Goal: Task Accomplishment & Management: Complete application form

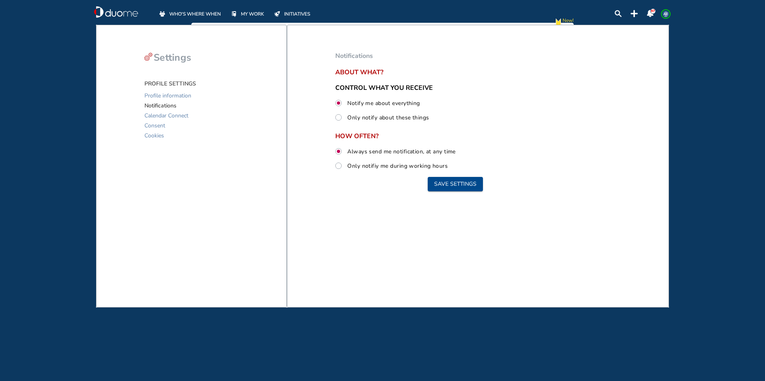
click at [256, 10] on span "MY WORK" at bounding box center [252, 14] width 23 height 8
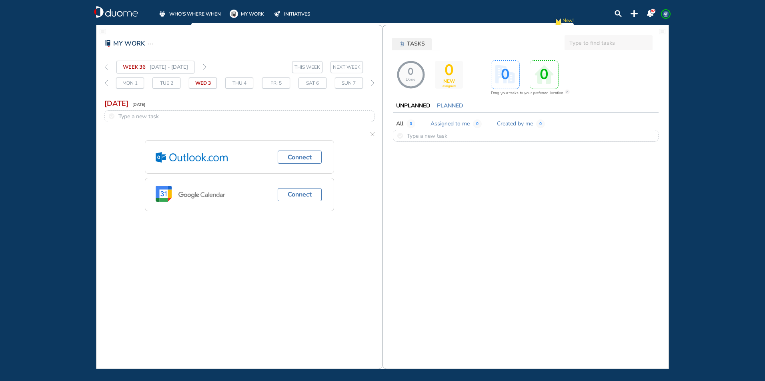
click at [206, 68] on img "thin-right-arrow-grey" at bounding box center [205, 67] width 4 height 6
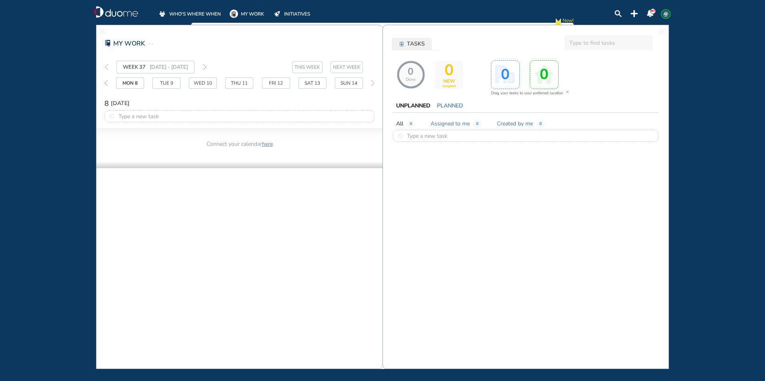
click at [105, 64] on img "thin-left-arrow-grey" at bounding box center [107, 67] width 4 height 6
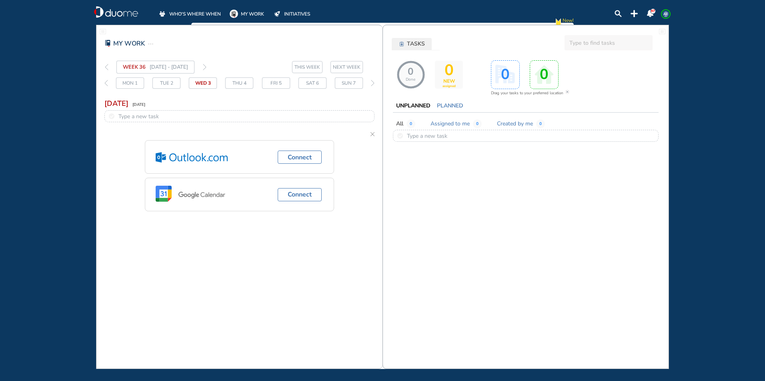
click at [310, 69] on span "THIS WEEK" at bounding box center [307, 67] width 26 height 8
click at [310, 66] on span "THIS WEEK" at bounding box center [307, 67] width 26 height 8
click at [598, 46] on input "text" at bounding box center [608, 42] width 88 height 15
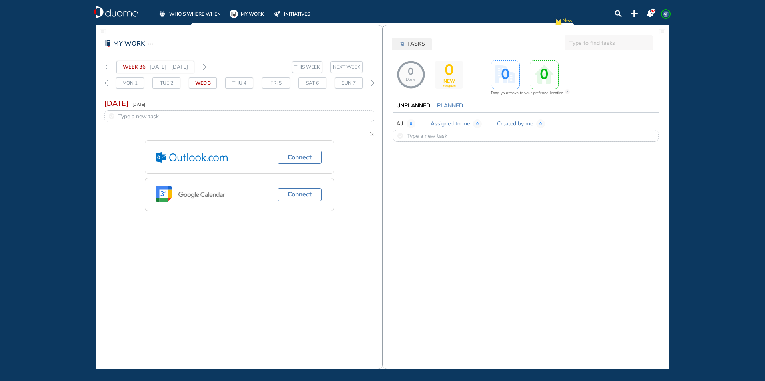
click at [598, 46] on input "text" at bounding box center [608, 42] width 88 height 15
click at [246, 83] on div "Thu 4" at bounding box center [239, 83] width 28 height 11
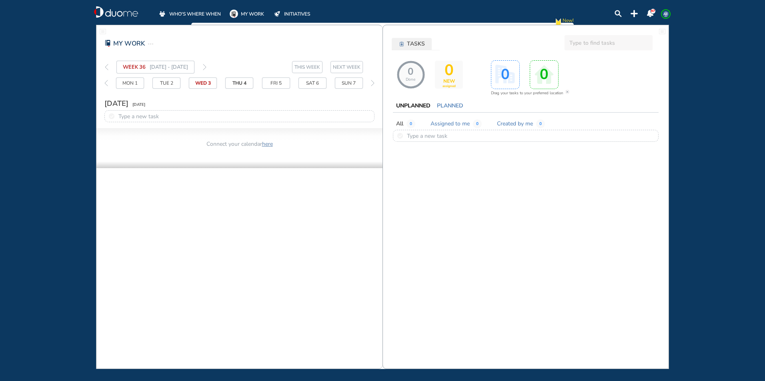
click at [253, 11] on span "MY WORK" at bounding box center [252, 14] width 23 height 8
click at [214, 16] on span "WHO'S WHERE WHEN" at bounding box center [195, 14] width 52 height 8
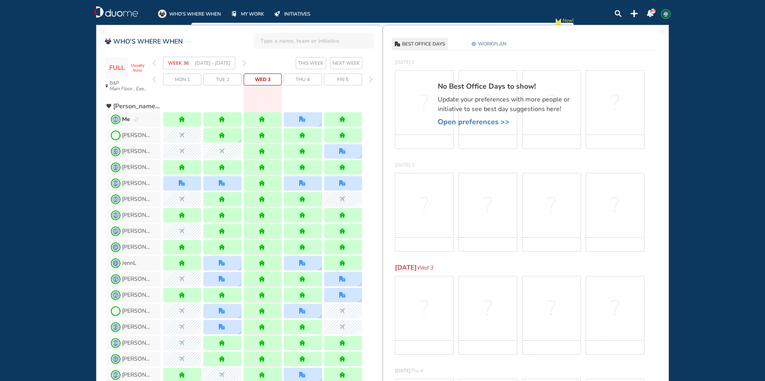
click at [246, 64] on section "WEEK 36 [DATE] - [DATE] THIS WEEK NEXT WEEK" at bounding box center [267, 63] width 230 height 13
click at [244, 63] on img "forward week" at bounding box center [244, 63] width 4 height 6
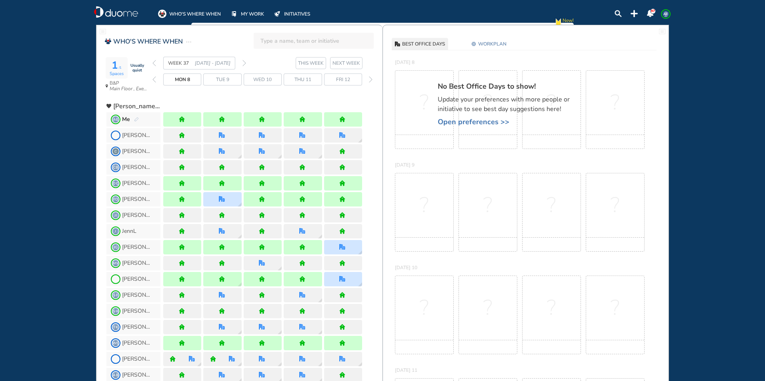
click at [499, 44] on span "WORKPLAN" at bounding box center [492, 44] width 28 height 8
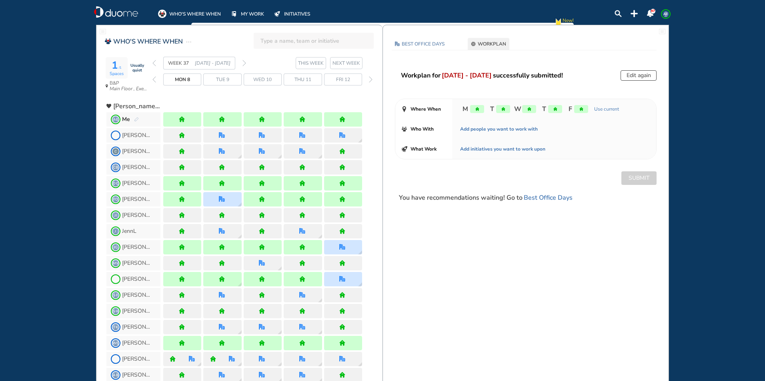
click at [477, 107] on div "home" at bounding box center [477, 109] width 14 height 8
click at [636, 77] on button "Edit again" at bounding box center [638, 75] width 36 height 10
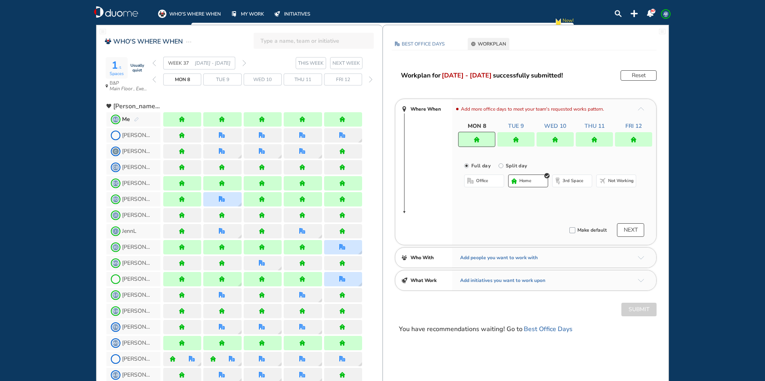
click at [565, 137] on div at bounding box center [554, 139] width 37 height 14
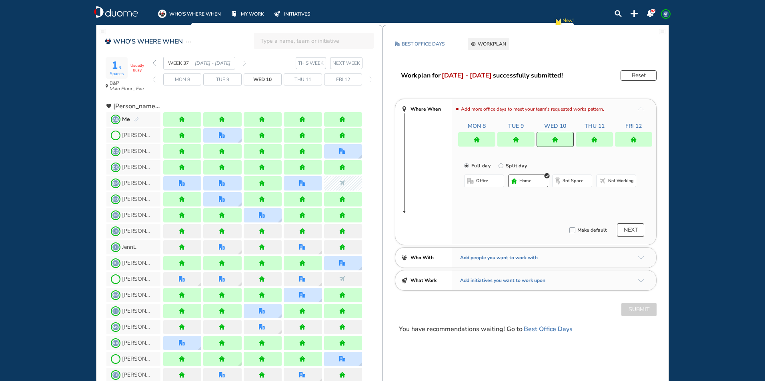
click at [483, 184] on span "office" at bounding box center [482, 181] width 12 height 6
click at [517, 181] on img "home-bdbdbd" at bounding box center [514, 181] width 6 height 6
click at [598, 138] on div at bounding box center [593, 139] width 37 height 14
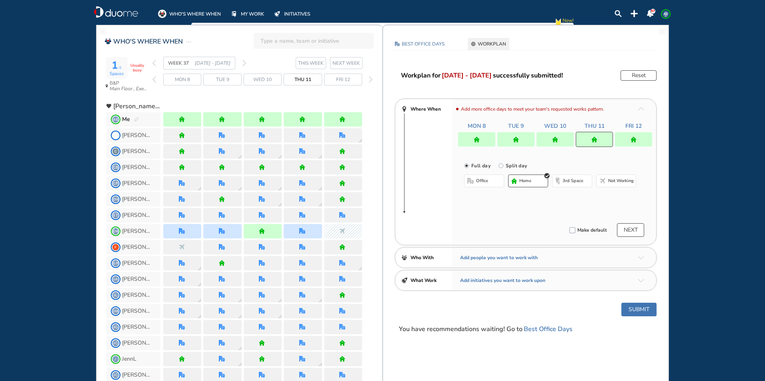
click at [477, 182] on span "office" at bounding box center [482, 181] width 12 height 6
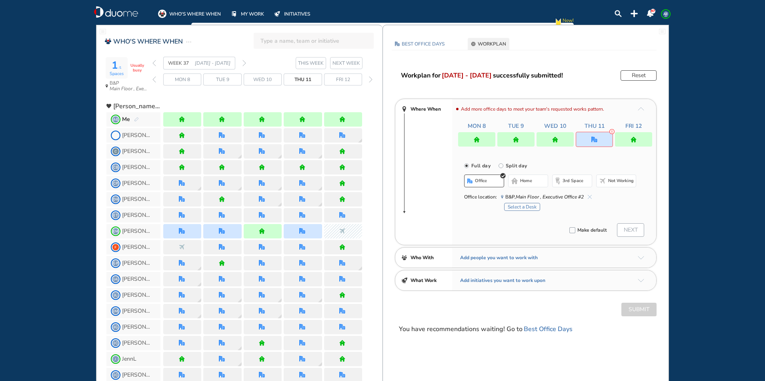
click at [521, 184] on button "home" at bounding box center [528, 181] width 40 height 13
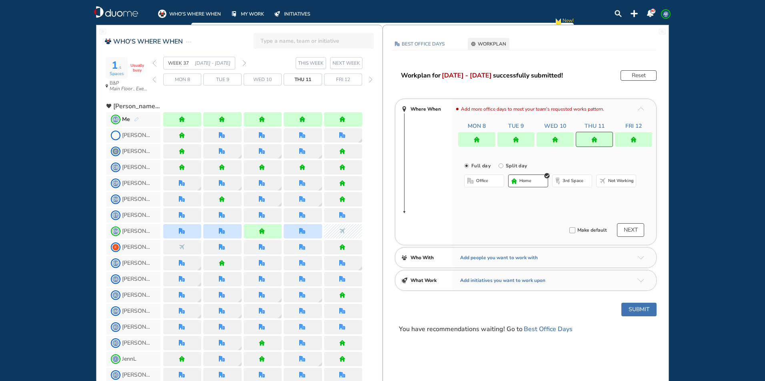
click at [635, 140] on img "home" at bounding box center [633, 140] width 6 height 6
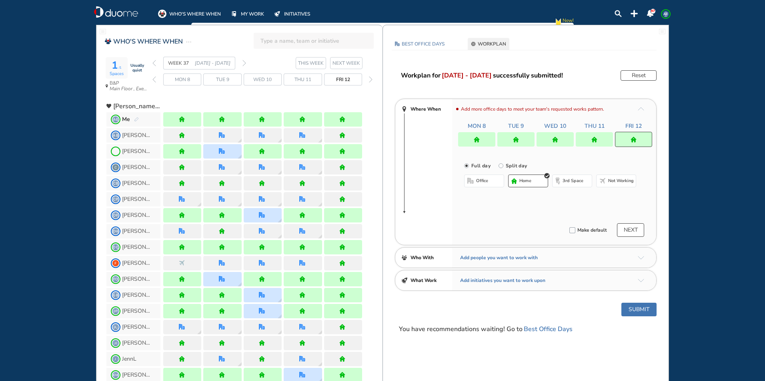
click at [489, 182] on button "office" at bounding box center [484, 181] width 40 height 13
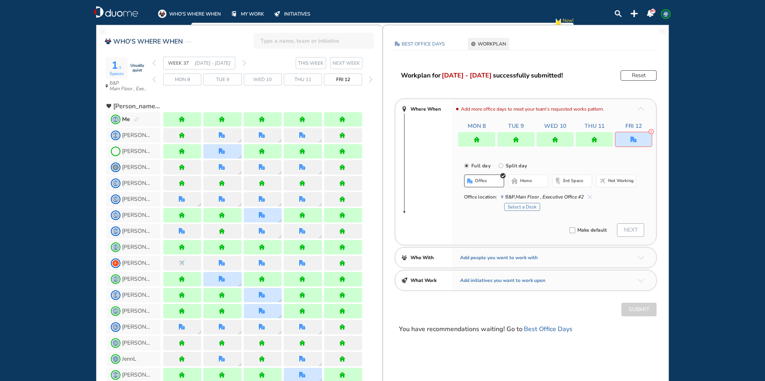
click at [529, 181] on span "home" at bounding box center [526, 181] width 12 height 6
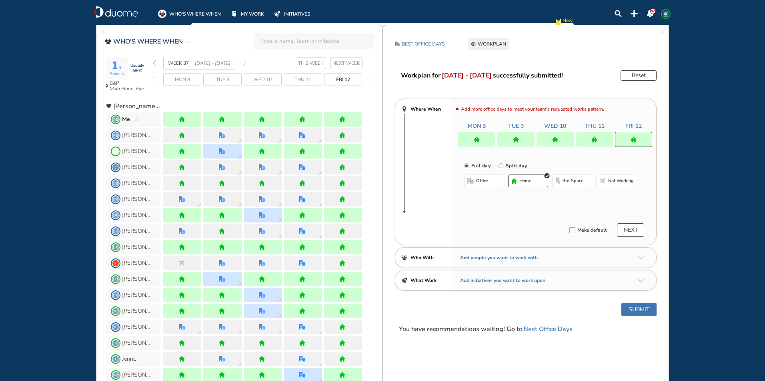
click at [527, 138] on div at bounding box center [515, 139] width 37 height 14
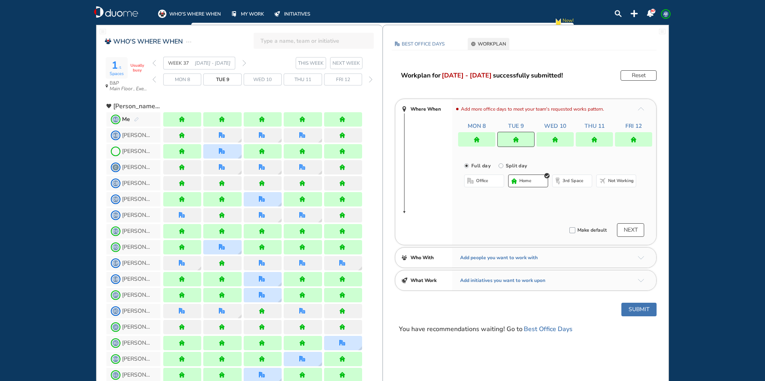
click at [489, 180] on button "office" at bounding box center [484, 181] width 40 height 13
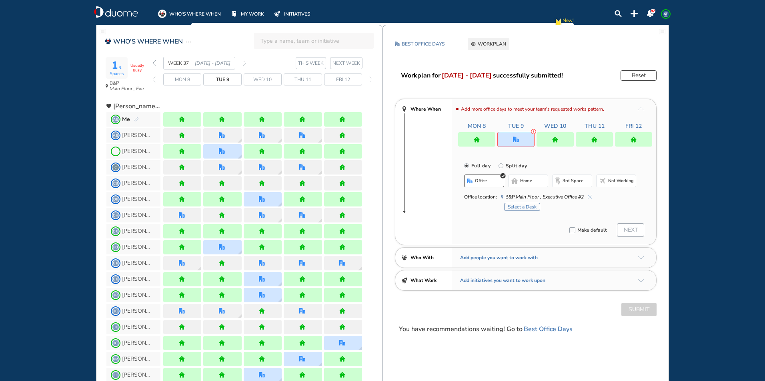
click at [244, 65] on img "forward week" at bounding box center [244, 63] width 4 height 6
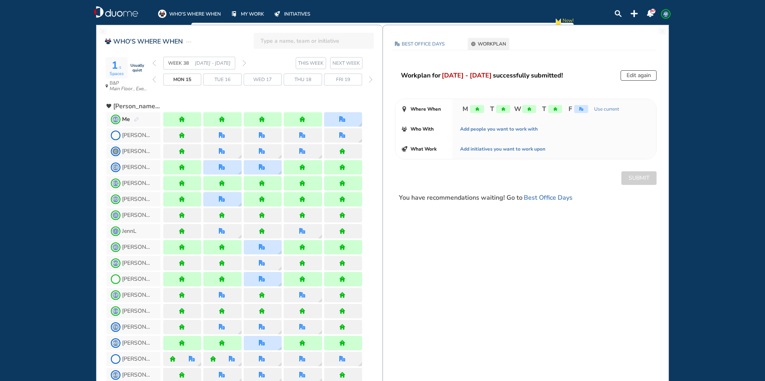
click at [243, 62] on img "forward week" at bounding box center [244, 63] width 4 height 6
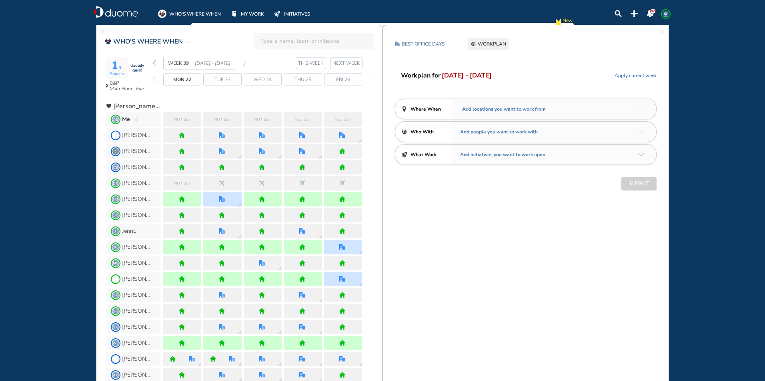
click at [641, 110] on img "arrow-down-a5b4c4" at bounding box center [640, 110] width 6 height 4
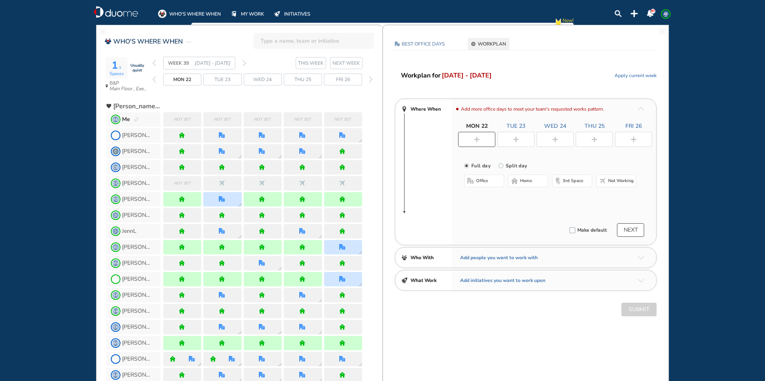
click at [479, 138] on img "plus-rounded-bdbdbd" at bounding box center [476, 140] width 6 height 6
click at [518, 182] on button "home" at bounding box center [528, 181] width 40 height 13
click at [513, 138] on img "plus-rounded-bdbdbd" at bounding box center [516, 140] width 6 height 6
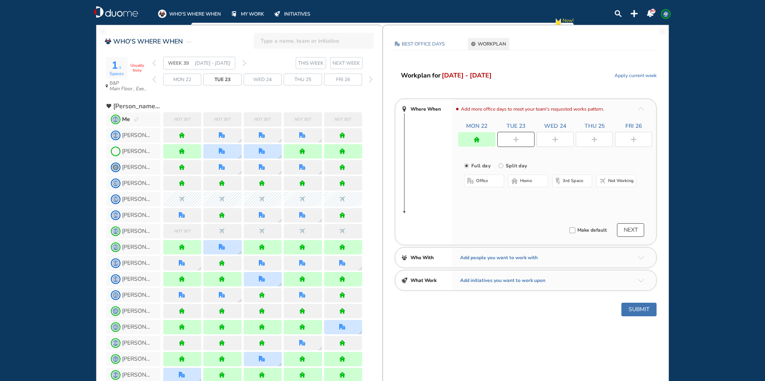
click at [511, 184] on button "home" at bounding box center [528, 181] width 40 height 13
click at [553, 134] on div at bounding box center [554, 139] width 37 height 15
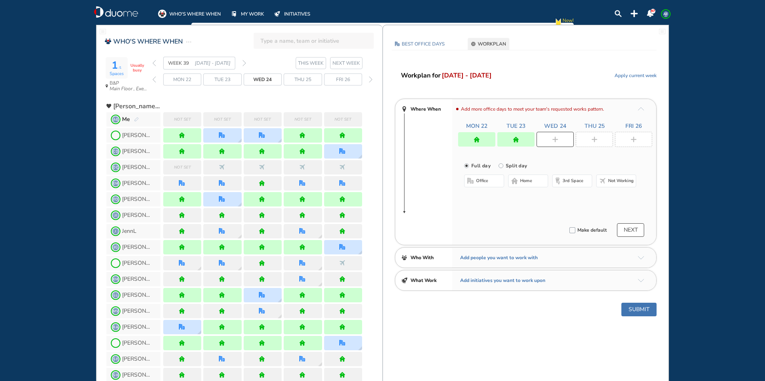
click at [516, 184] on img "home-bdbdbd" at bounding box center [514, 181] width 6 height 6
drag, startPoint x: 590, startPoint y: 141, endPoint x: 547, endPoint y: 162, distance: 48.5
click at [590, 142] on div at bounding box center [593, 139] width 37 height 15
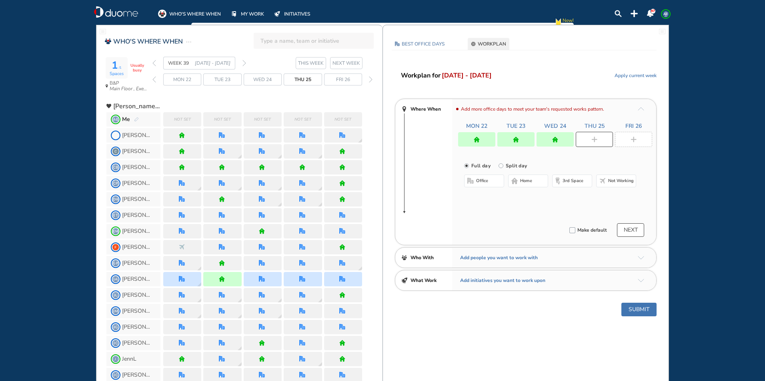
click at [480, 182] on span "office" at bounding box center [482, 181] width 12 height 6
click at [523, 178] on span "home" at bounding box center [526, 181] width 12 height 6
click at [632, 144] on div at bounding box center [633, 139] width 37 height 15
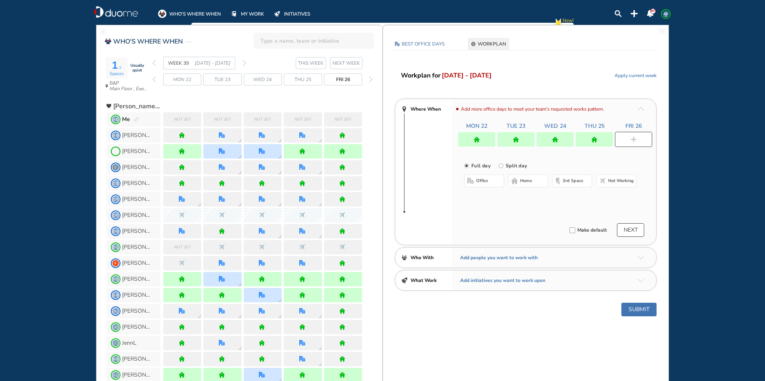
click at [486, 182] on span "office" at bounding box center [482, 181] width 12 height 6
click at [583, 143] on div at bounding box center [593, 139] width 37 height 14
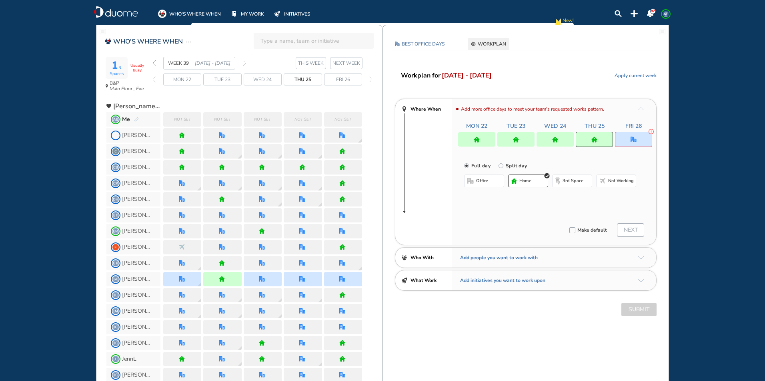
click at [485, 179] on span "office" at bounding box center [482, 181] width 12 height 6
click at [523, 181] on span "home" at bounding box center [526, 181] width 12 height 6
click at [480, 182] on span "office" at bounding box center [482, 181] width 12 height 6
click at [513, 141] on img "home" at bounding box center [516, 140] width 6 height 6
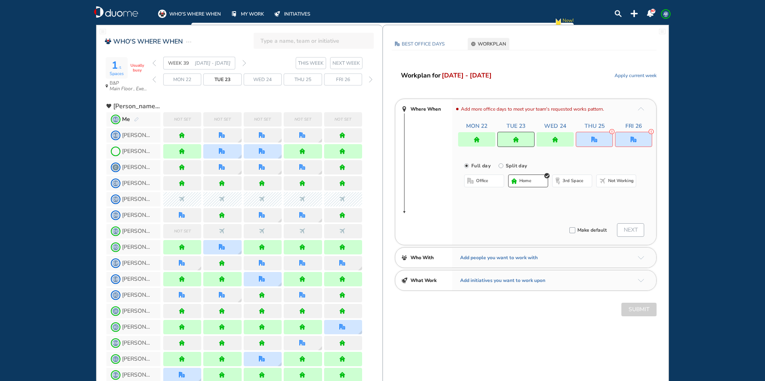
click at [479, 183] on span "office" at bounding box center [482, 181] width 12 height 6
click at [474, 134] on div at bounding box center [476, 139] width 37 height 14
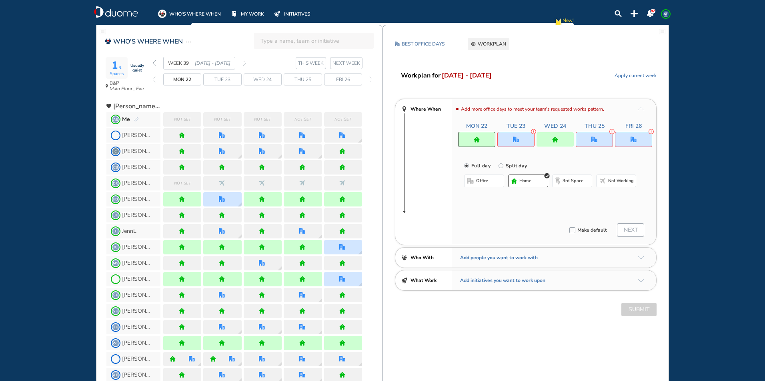
click at [498, 182] on button "office" at bounding box center [484, 181] width 40 height 13
click at [491, 196] on button "Select location" at bounding box center [485, 197] width 32 height 8
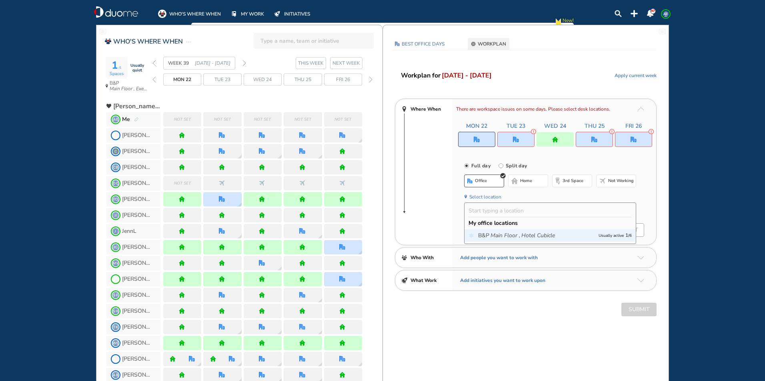
click at [513, 236] on icon "Main Floor ," at bounding box center [505, 236] width 30 height 8
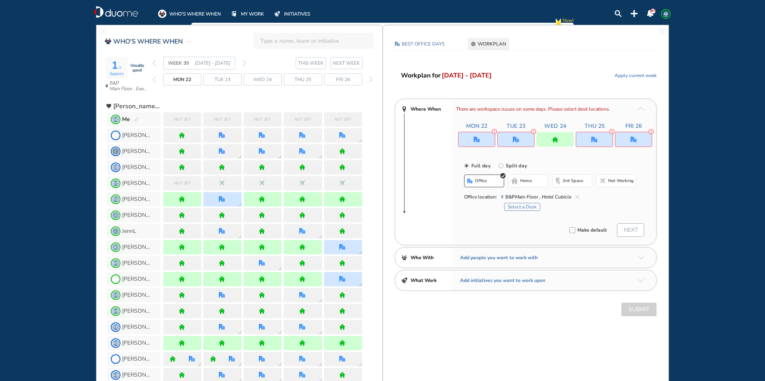
click at [519, 208] on button "Select a Desk" at bounding box center [522, 207] width 36 height 8
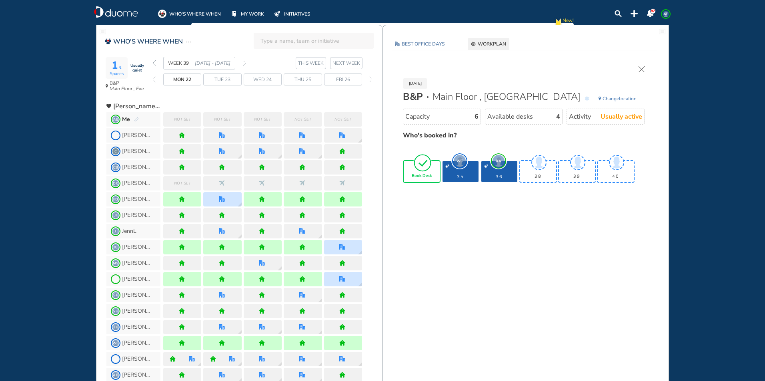
click at [426, 162] on img "tick-rounded-outline" at bounding box center [422, 163] width 18 height 19
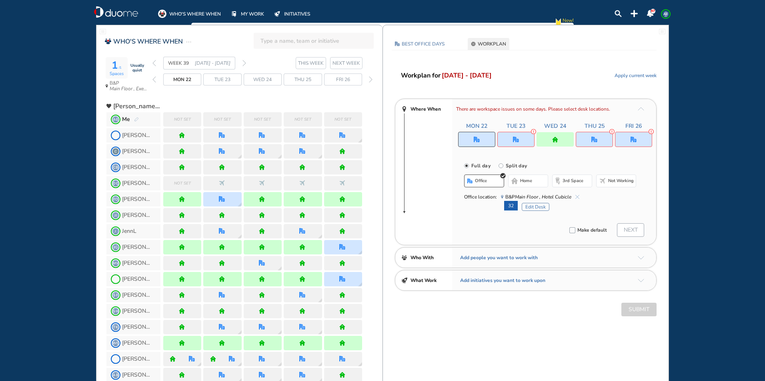
click at [468, 141] on div at bounding box center [476, 139] width 37 height 15
click at [522, 184] on span "home" at bounding box center [526, 181] width 12 height 6
click at [509, 137] on div at bounding box center [515, 139] width 37 height 15
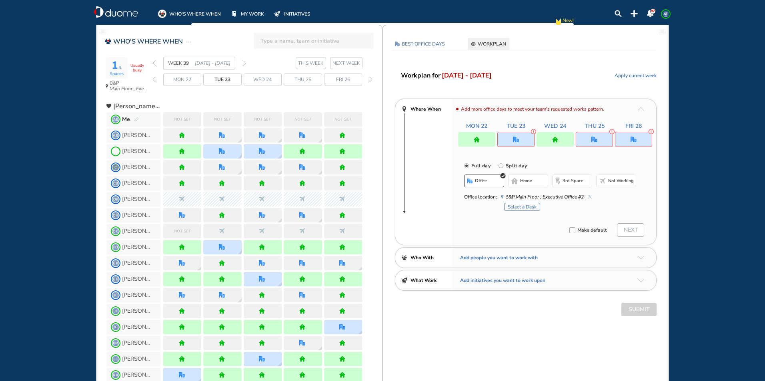
click at [521, 184] on button "home" at bounding box center [528, 181] width 40 height 13
click at [544, 141] on div at bounding box center [554, 139] width 37 height 14
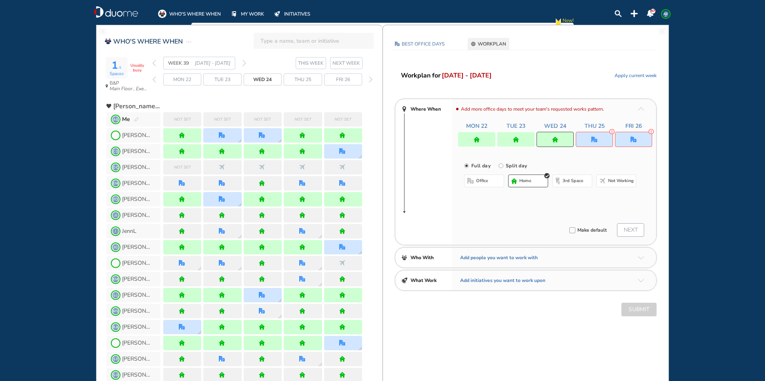
click at [483, 184] on button "office" at bounding box center [484, 181] width 40 height 13
click at [514, 184] on button "home" at bounding box center [528, 181] width 40 height 13
click at [587, 137] on div at bounding box center [593, 139] width 37 height 15
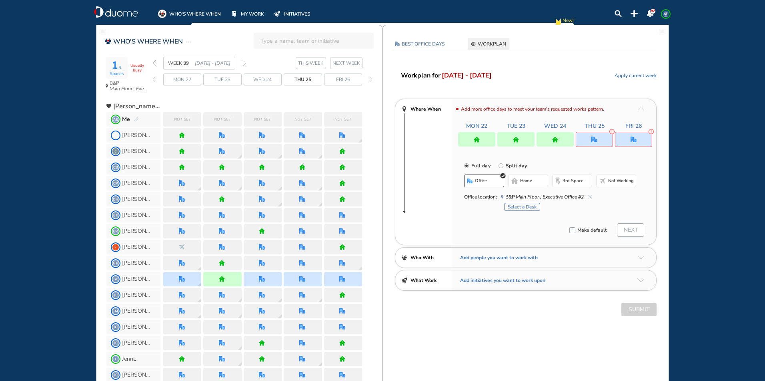
click at [536, 184] on button "home" at bounding box center [528, 181] width 40 height 13
click at [630, 137] on img "office" at bounding box center [633, 140] width 6 height 6
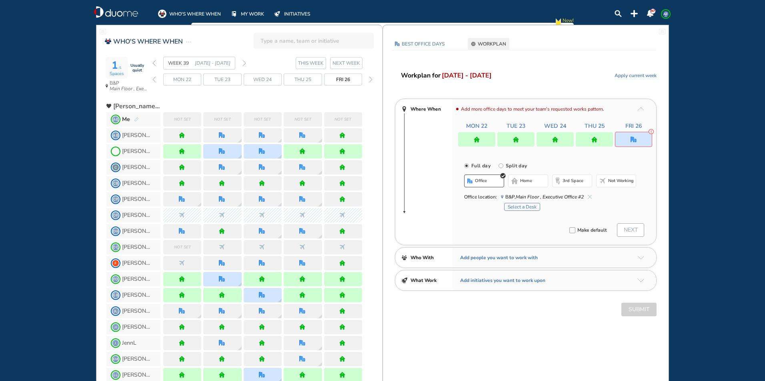
click at [485, 183] on span "office" at bounding box center [481, 181] width 12 height 6
click at [541, 182] on button "home" at bounding box center [528, 181] width 40 height 13
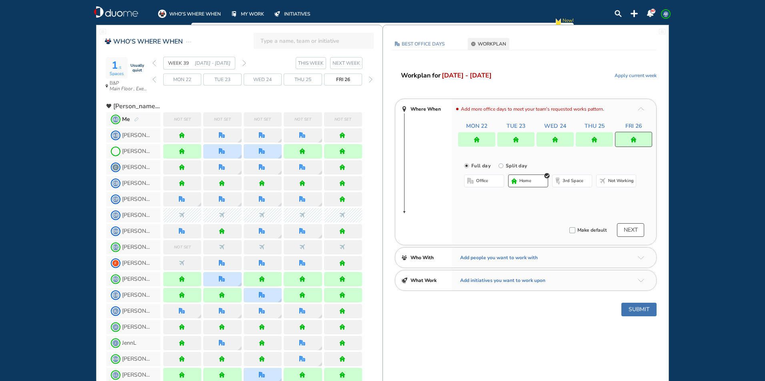
click at [480, 139] on div at bounding box center [476, 139] width 37 height 14
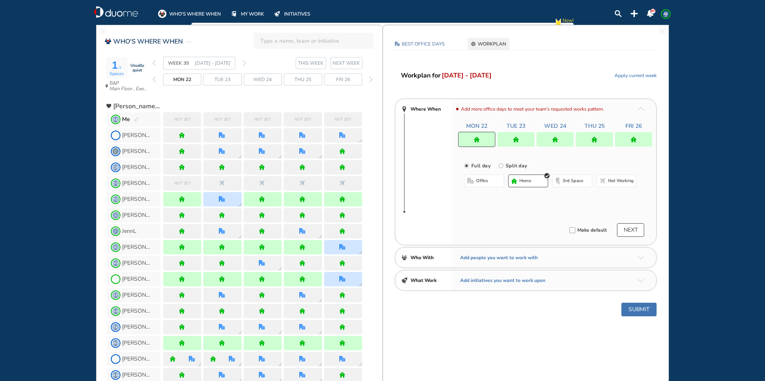
click at [513, 143] on div at bounding box center [515, 139] width 37 height 14
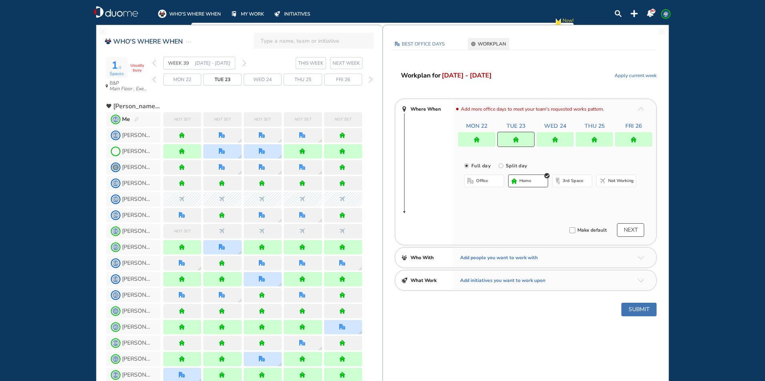
click at [478, 178] on span "office" at bounding box center [482, 181] width 12 height 6
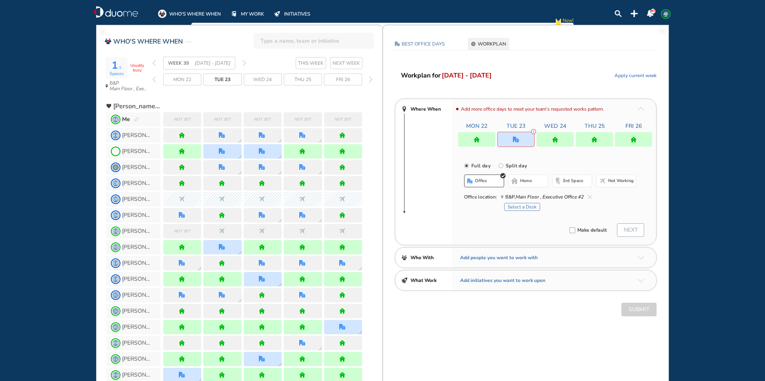
click at [525, 180] on span "home" at bounding box center [526, 181] width 12 height 6
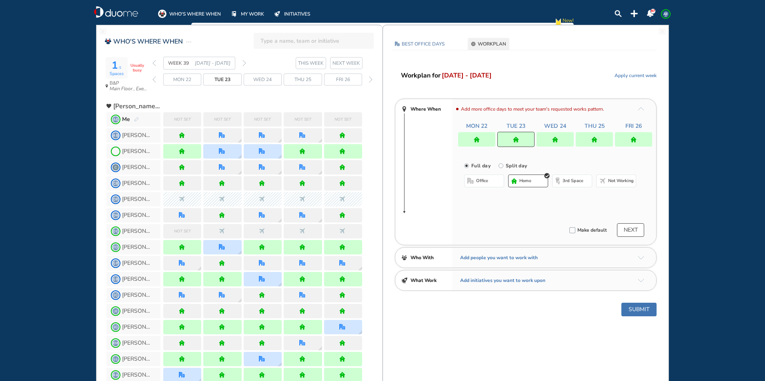
click at [485, 144] on div at bounding box center [476, 139] width 37 height 14
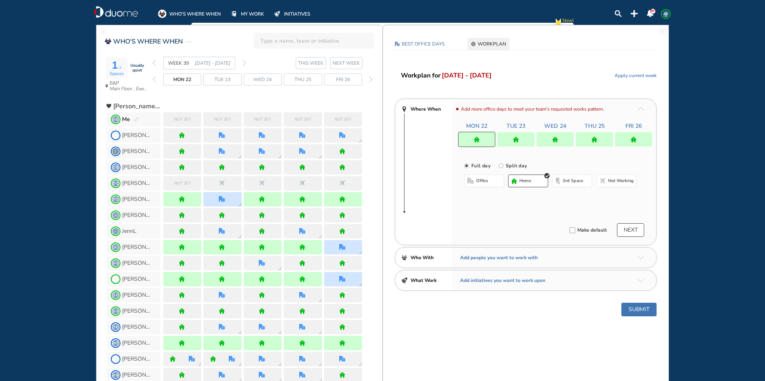
click at [489, 181] on button "office" at bounding box center [484, 181] width 40 height 13
click at [632, 311] on button "Submit" at bounding box center [638, 310] width 35 height 14
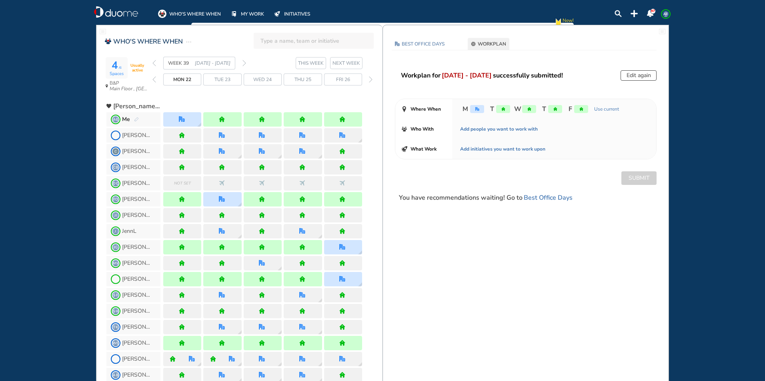
scroll to position [40, 0]
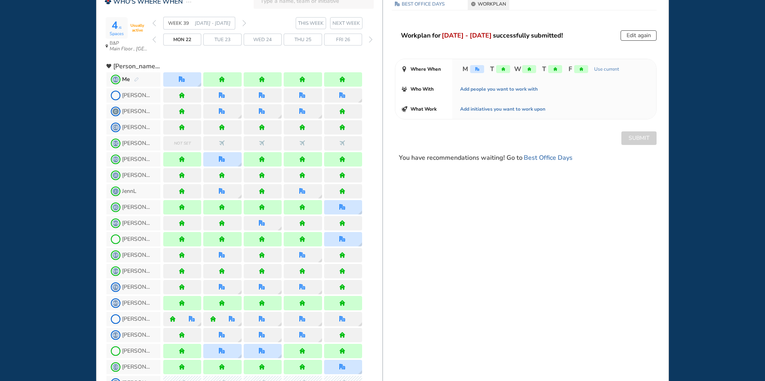
click at [152, 22] on img "back week" at bounding box center [154, 23] width 4 height 6
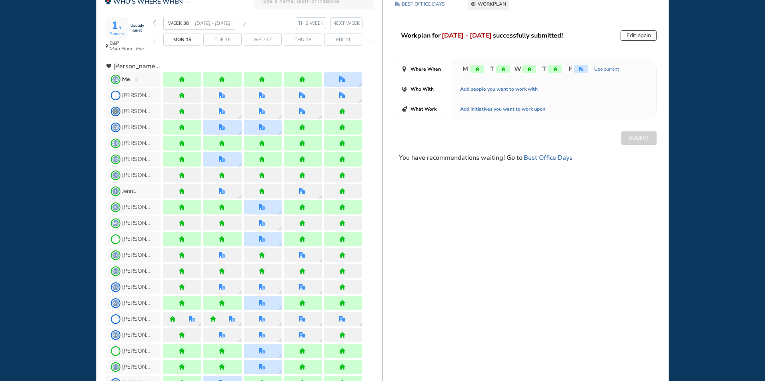
click at [152, 22] on img "back week" at bounding box center [154, 23] width 4 height 6
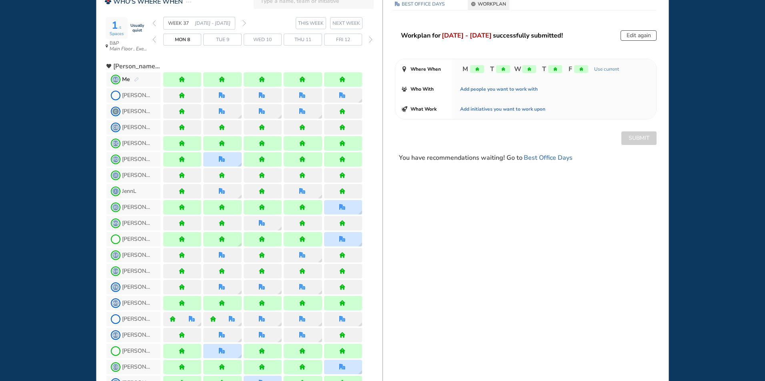
click at [577, 72] on div "home" at bounding box center [581, 69] width 14 height 8
click at [625, 35] on button "Edit again" at bounding box center [638, 35] width 36 height 10
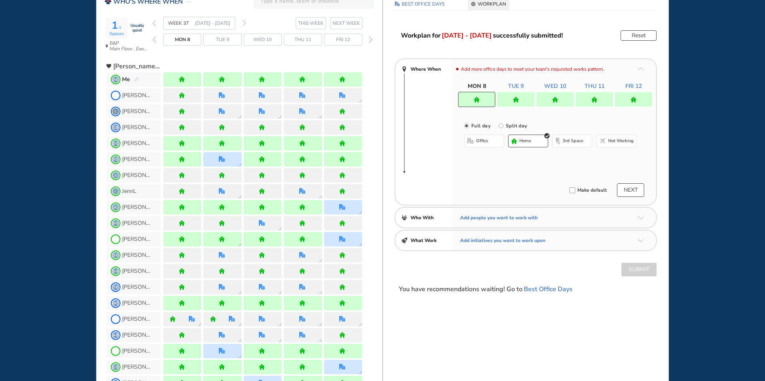
click at [626, 98] on div at bounding box center [633, 99] width 37 height 14
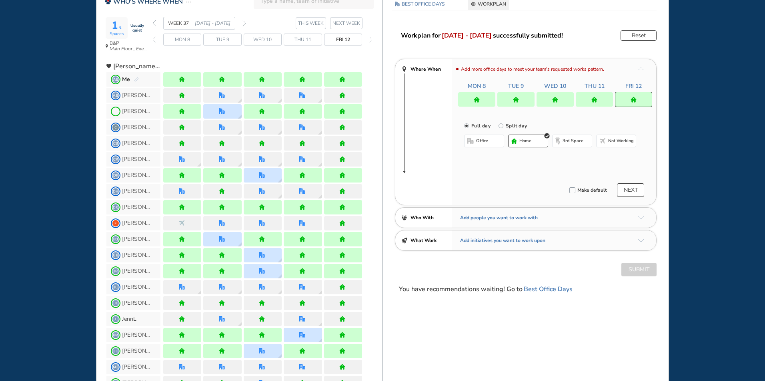
click at [475, 141] on button "office" at bounding box center [484, 141] width 40 height 13
click at [531, 143] on span "home" at bounding box center [526, 141] width 12 height 6
click at [593, 98] on img "home" at bounding box center [594, 100] width 6 height 6
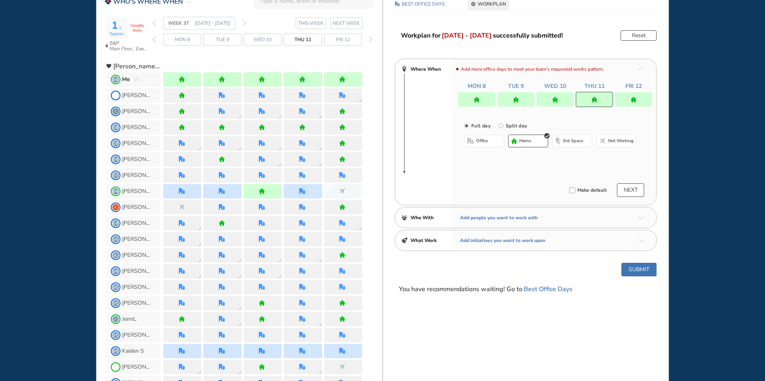
click at [484, 143] on span "office" at bounding box center [482, 141] width 12 height 6
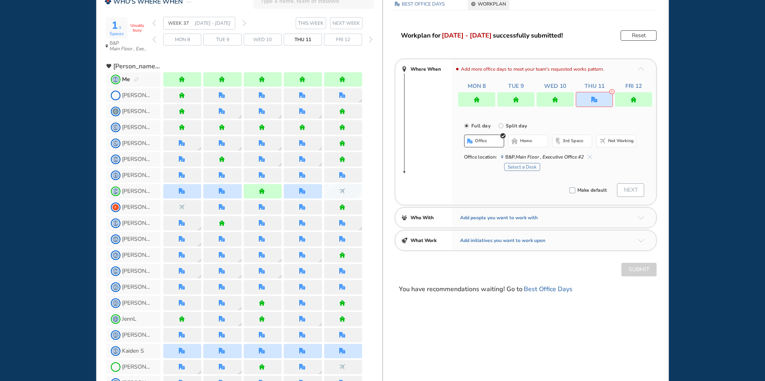
click at [525, 138] on span "home" at bounding box center [526, 141] width 12 height 6
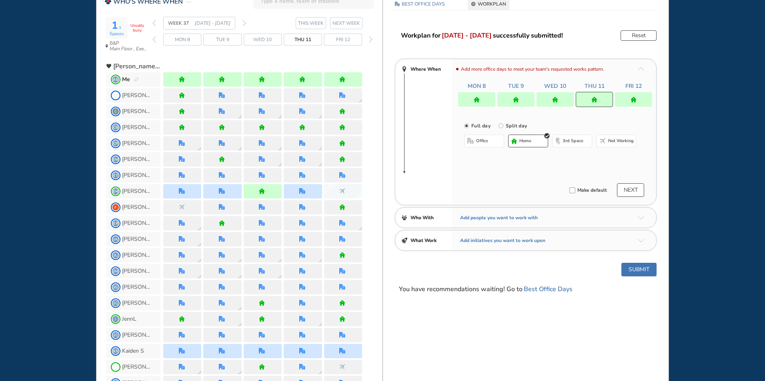
drag, startPoint x: 554, startPoint y: 97, endPoint x: 536, endPoint y: 106, distance: 20.6
click at [555, 97] on img "home" at bounding box center [555, 100] width 6 height 6
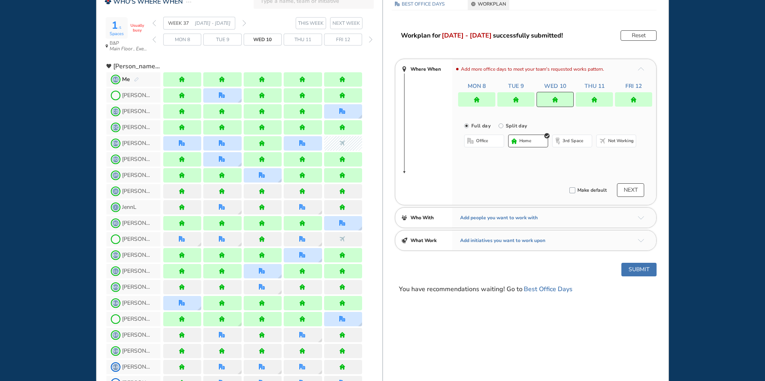
click at [479, 140] on span "office" at bounding box center [482, 141] width 12 height 6
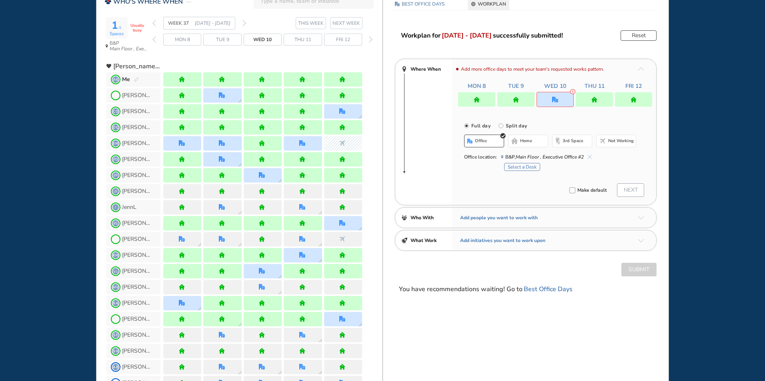
click at [519, 142] on button "home" at bounding box center [528, 141] width 40 height 13
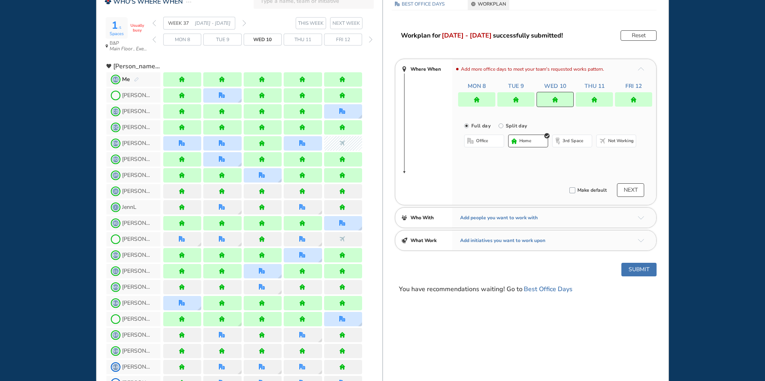
click at [517, 102] on img "home" at bounding box center [516, 100] width 6 height 6
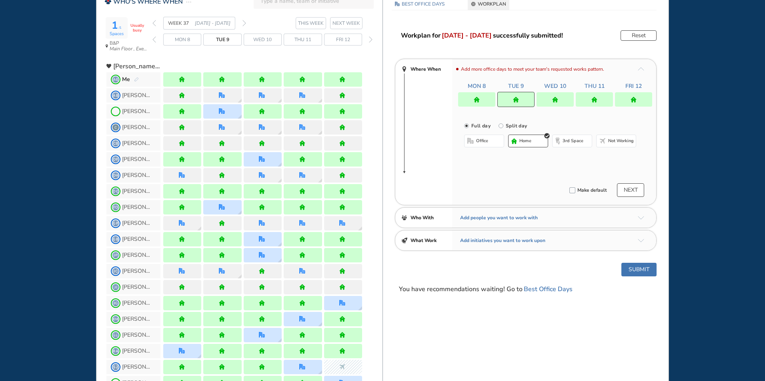
click at [483, 140] on span "office" at bounding box center [482, 141] width 12 height 6
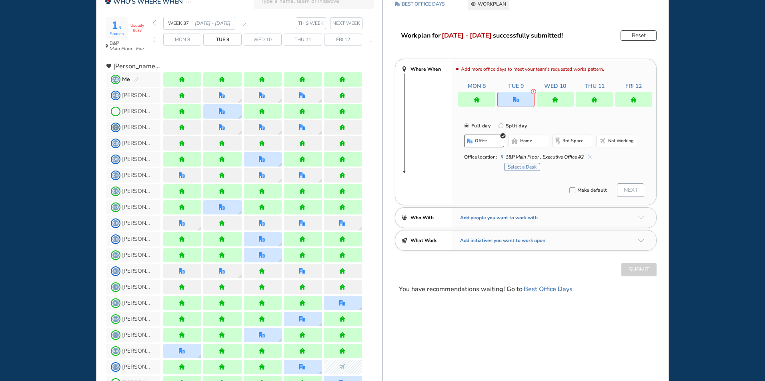
click at [520, 142] on span "home" at bounding box center [526, 141] width 12 height 6
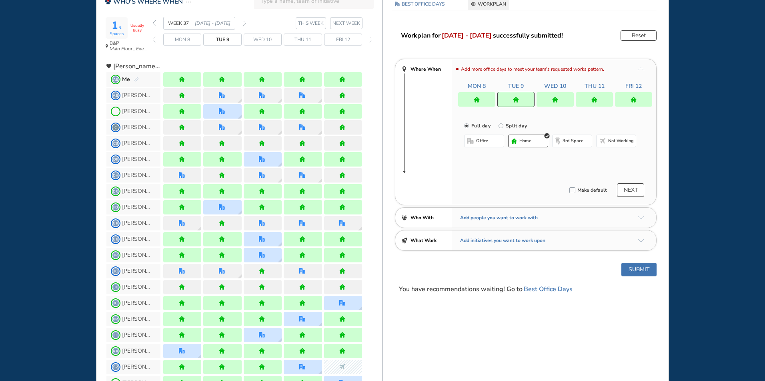
click at [480, 102] on div at bounding box center [476, 99] width 37 height 14
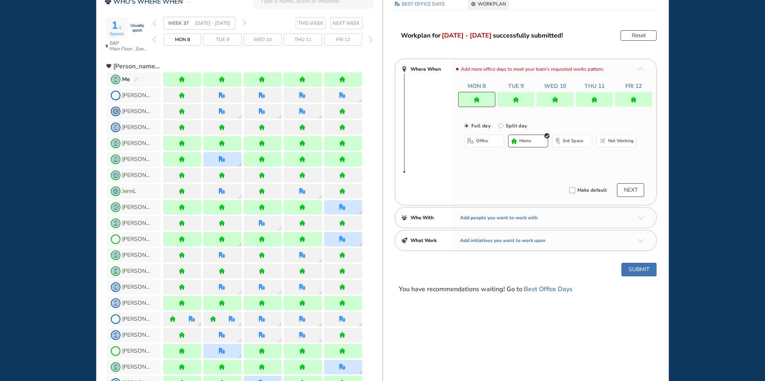
click at [481, 143] on span "office" at bounding box center [482, 141] width 12 height 6
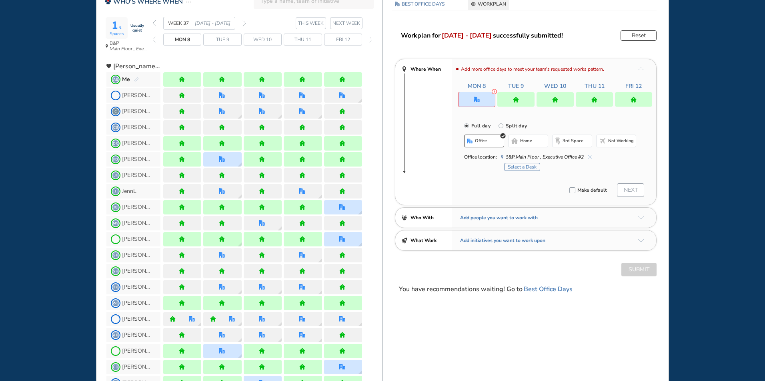
click at [521, 141] on span "home" at bounding box center [526, 141] width 12 height 6
